Goal: Information Seeking & Learning: Learn about a topic

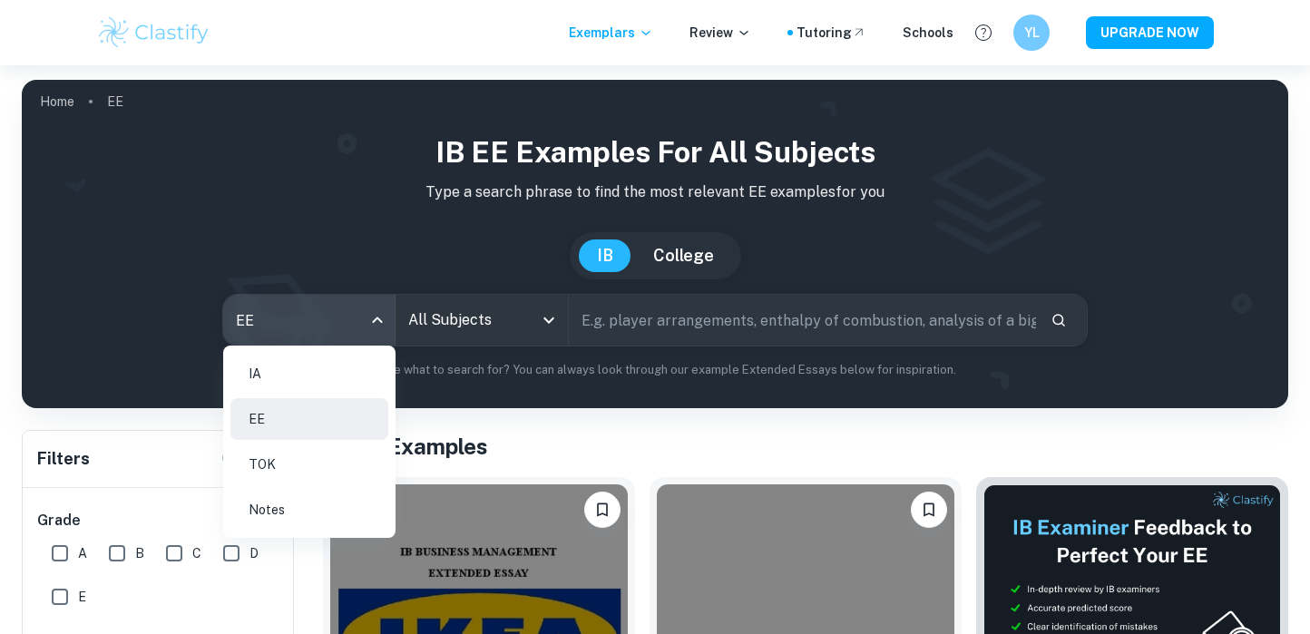
click at [294, 380] on li "IA" at bounding box center [309, 374] width 158 height 42
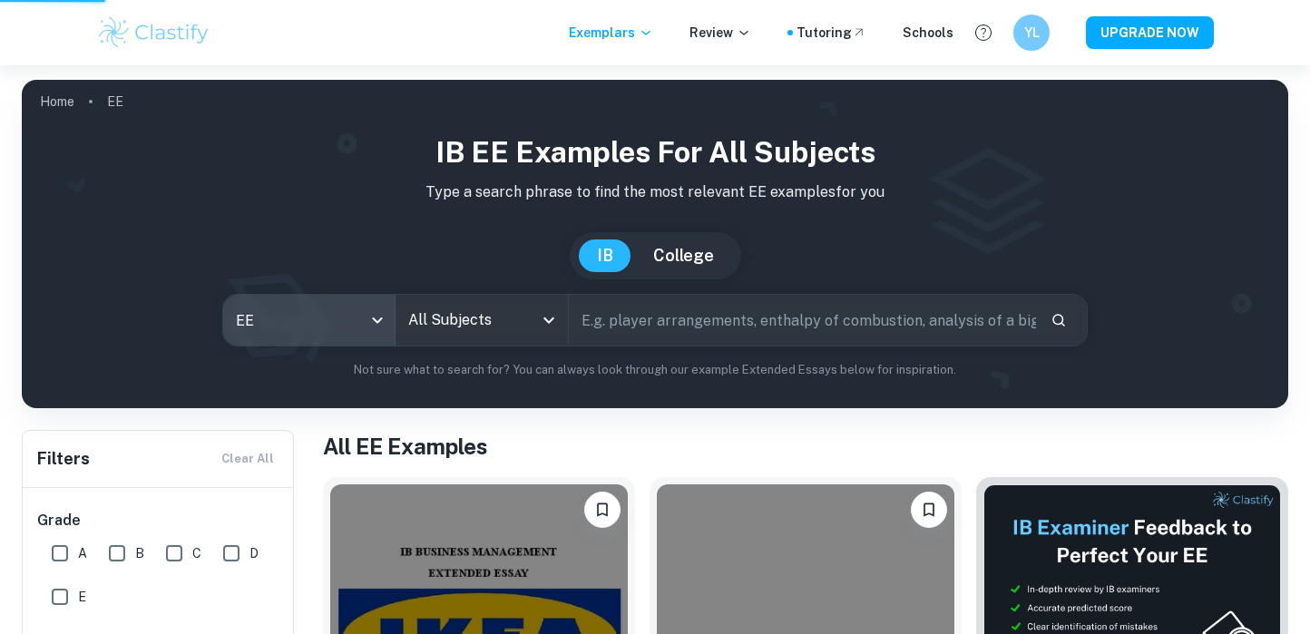
click at [499, 330] on input "All Subjects" at bounding box center [468, 320] width 129 height 34
type input "ia"
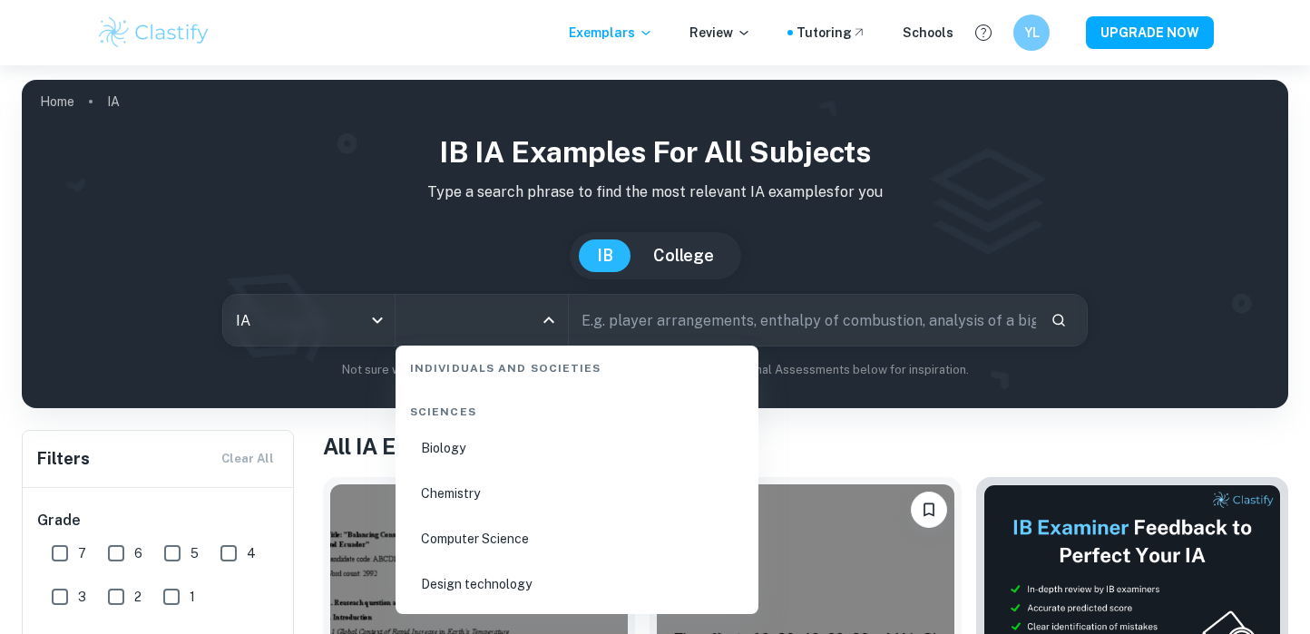
scroll to position [2888, 0]
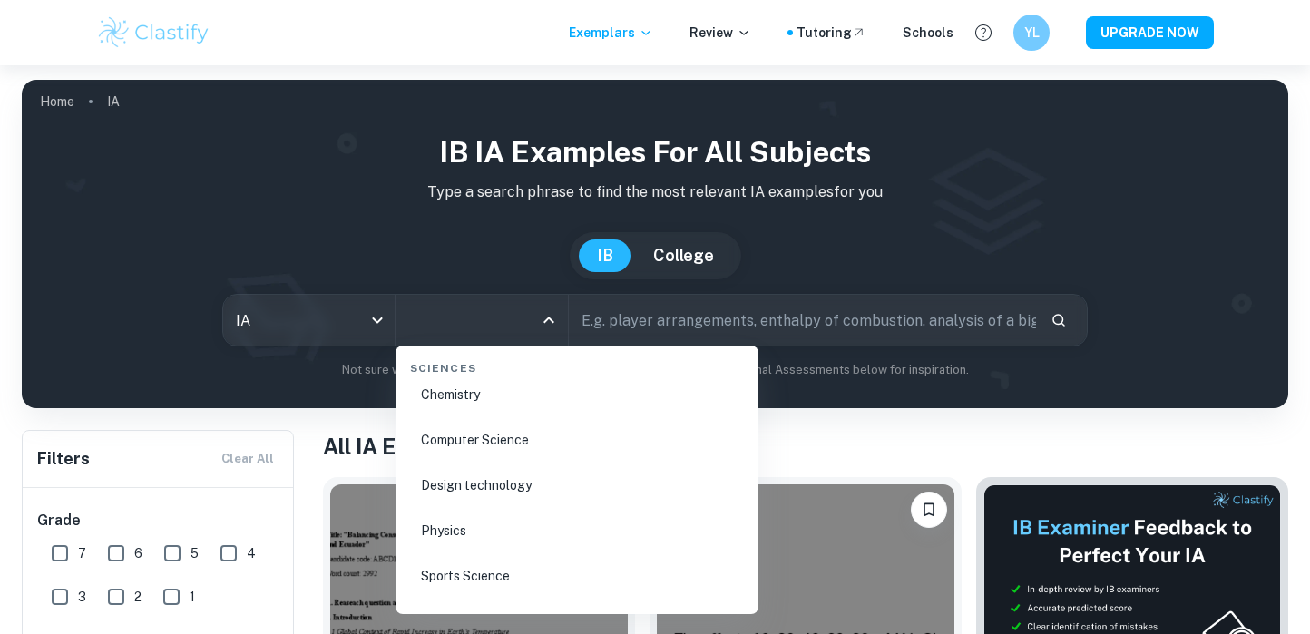
click at [486, 539] on li "Physics" at bounding box center [577, 531] width 348 height 42
type input "Physics"
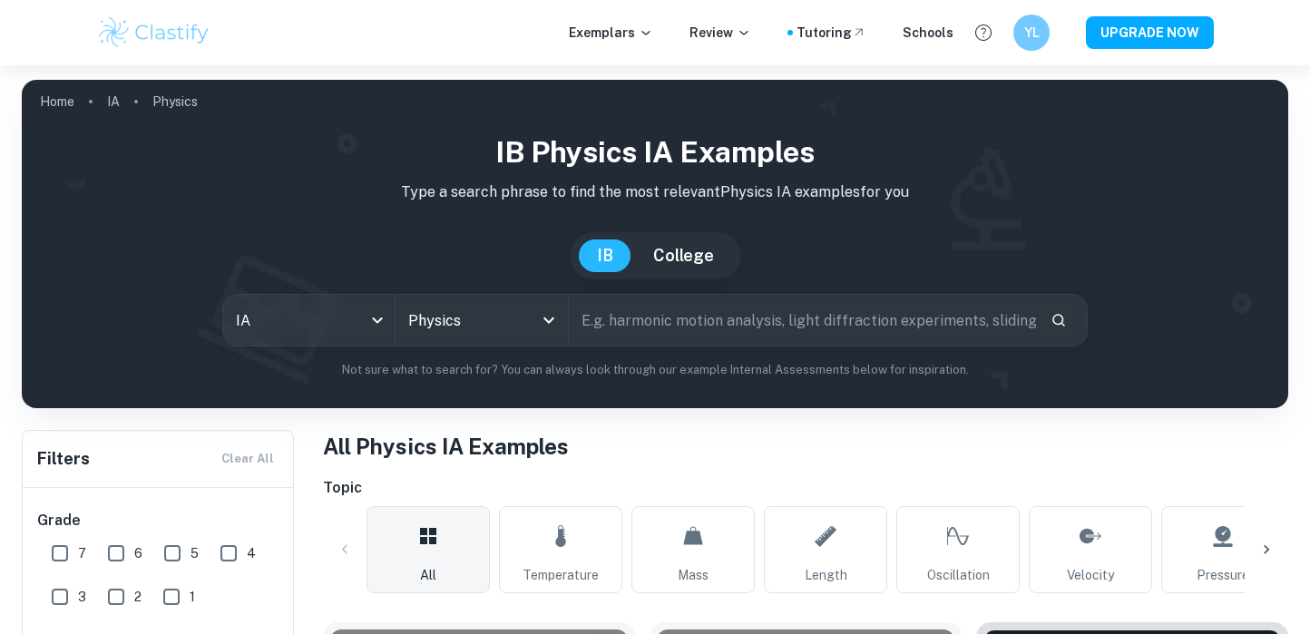
click at [663, 325] on input "text" at bounding box center [803, 320] width 468 height 51
type input "rolling"
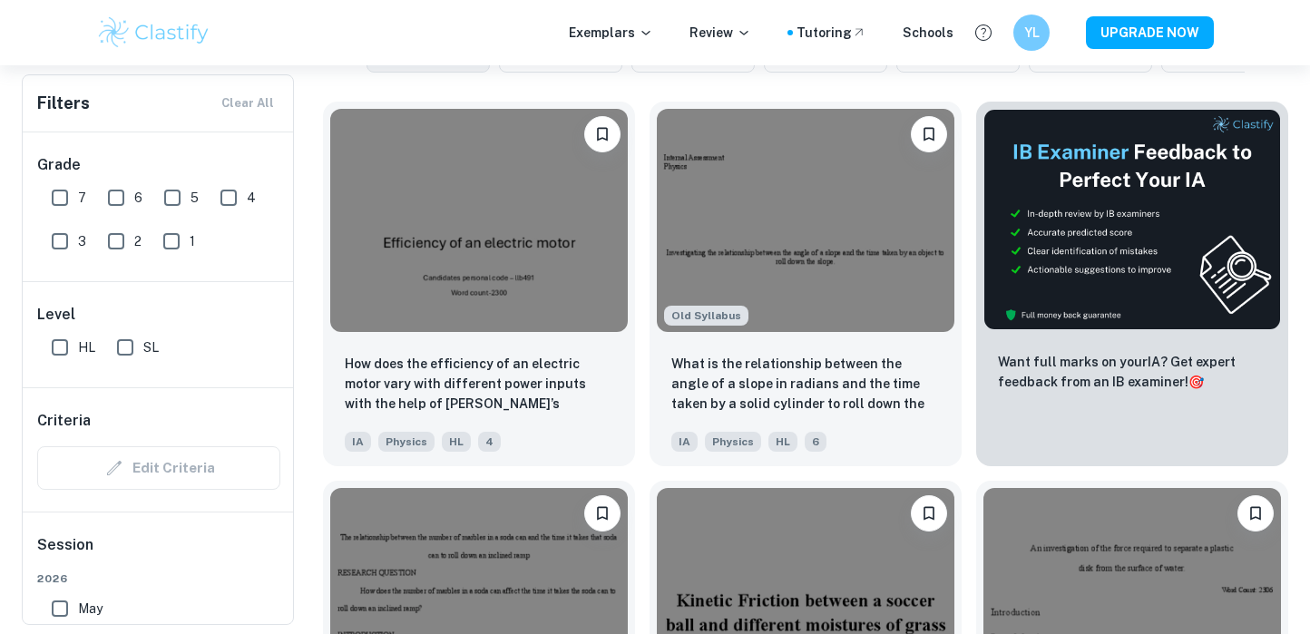
scroll to position [473, 0]
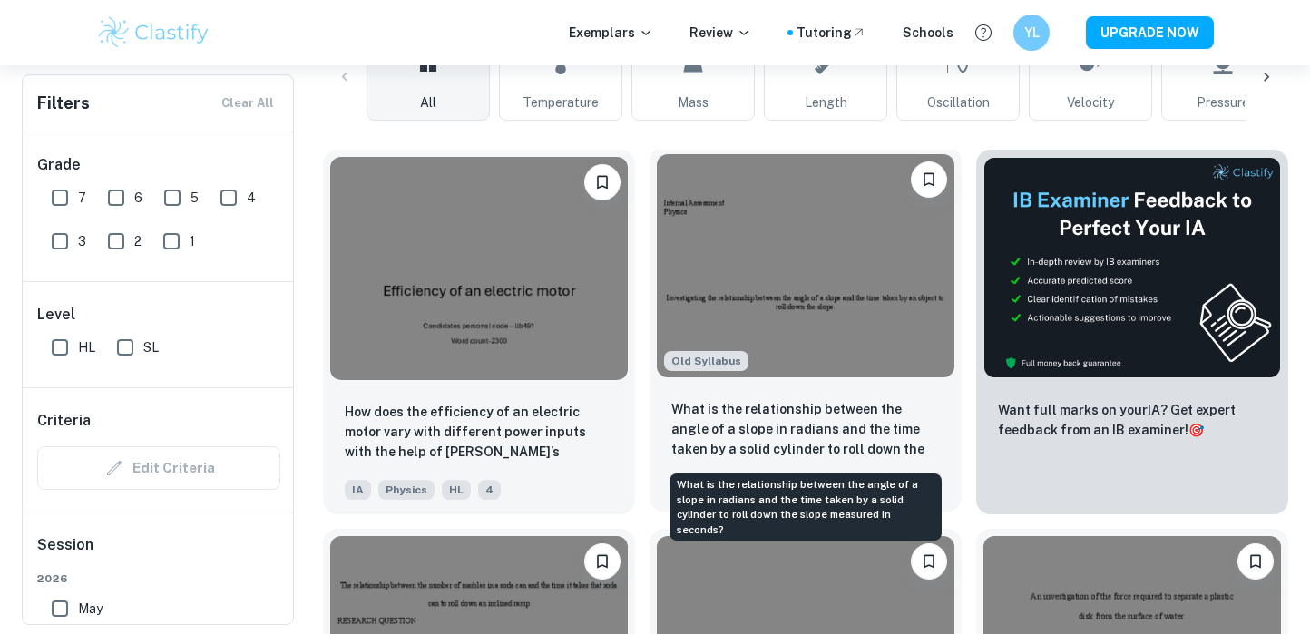
click at [746, 427] on p "What is the relationship between the angle of a slope in radians and the time t…" at bounding box center [805, 430] width 269 height 62
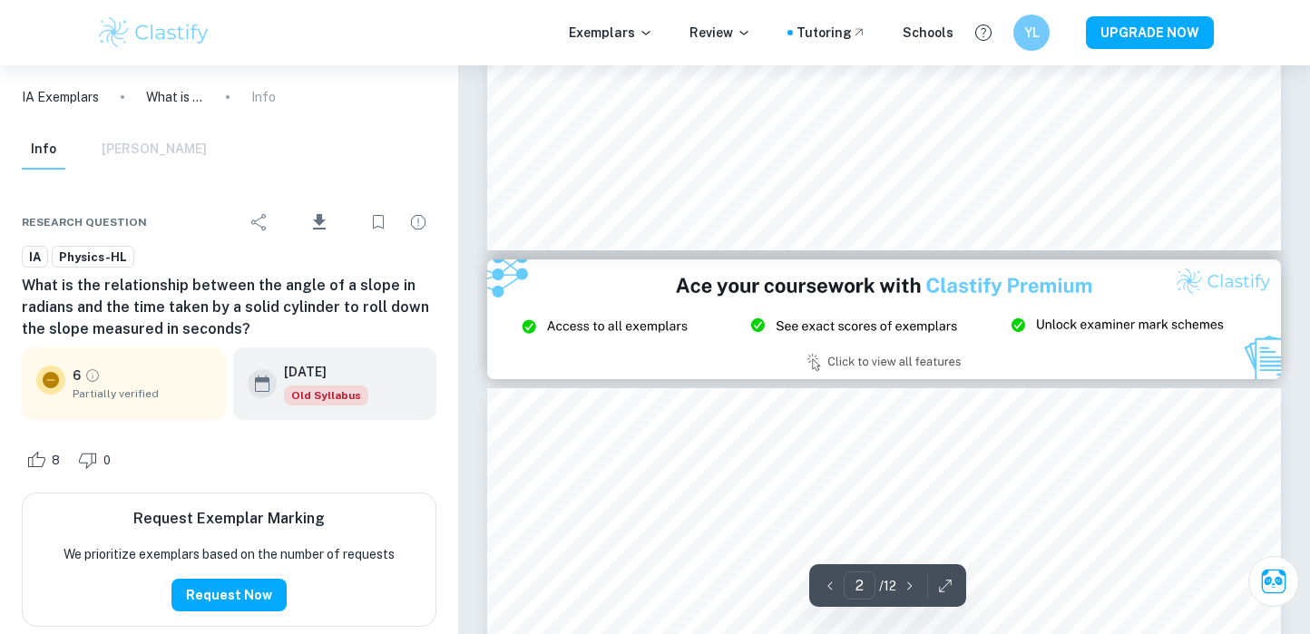
scroll to position [2219, 0]
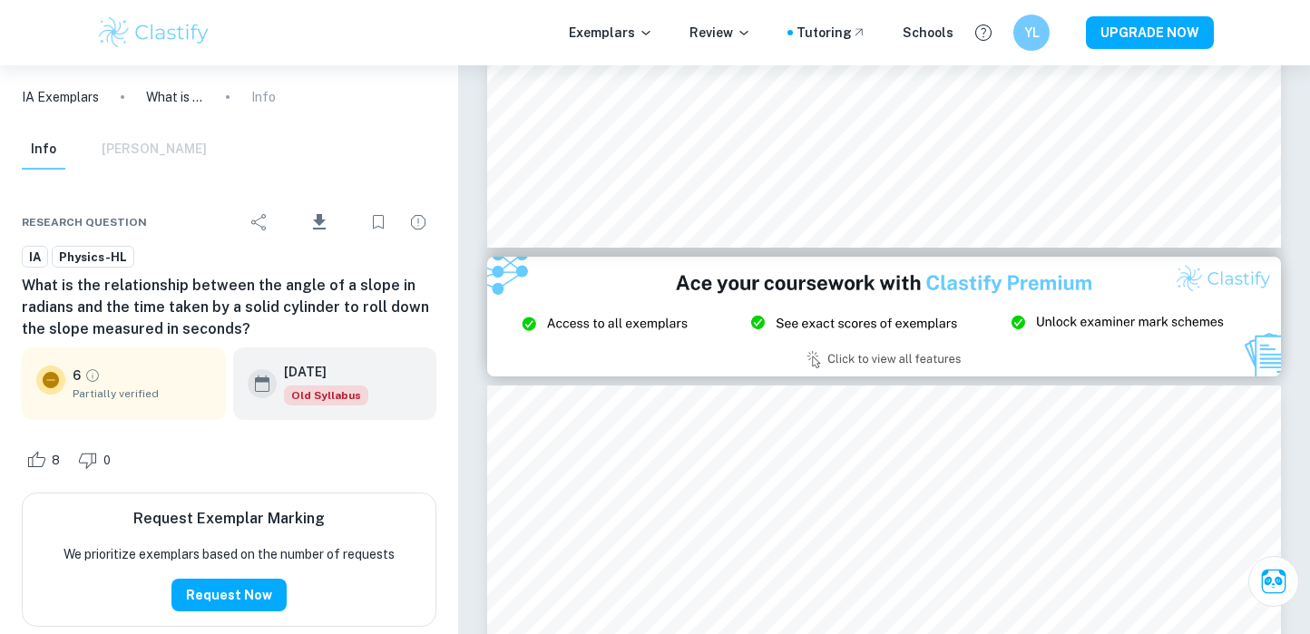
type input "3"
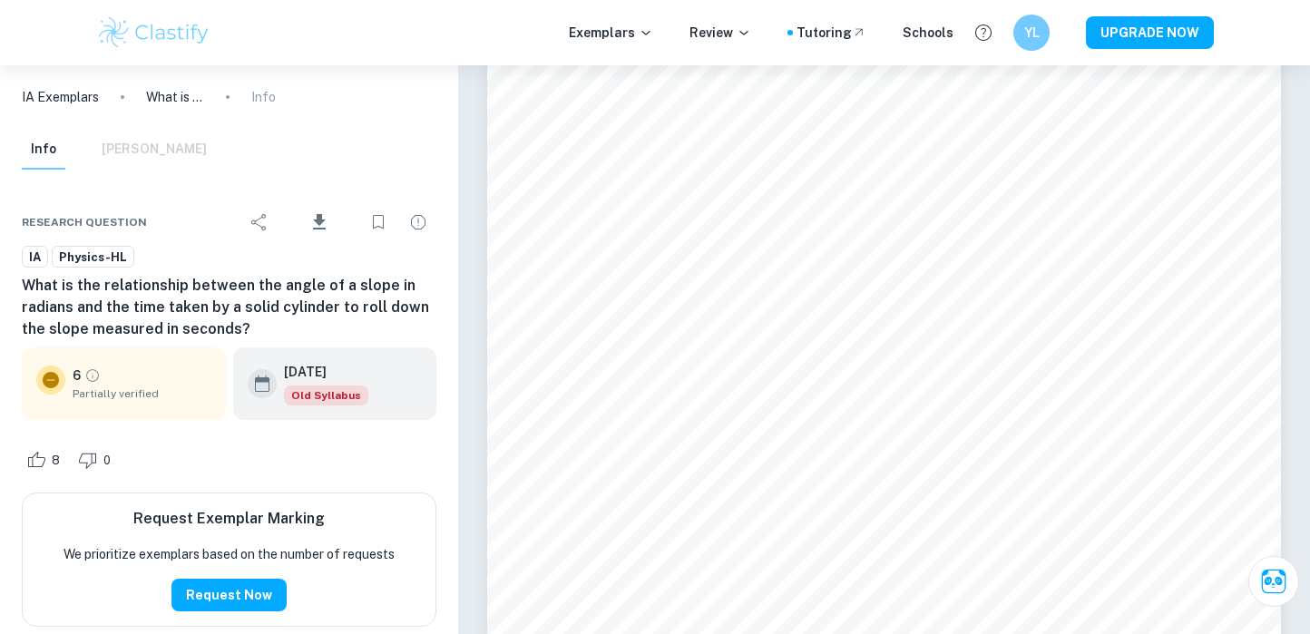
scroll to position [2555, 0]
